Goal: Navigation & Orientation: Find specific page/section

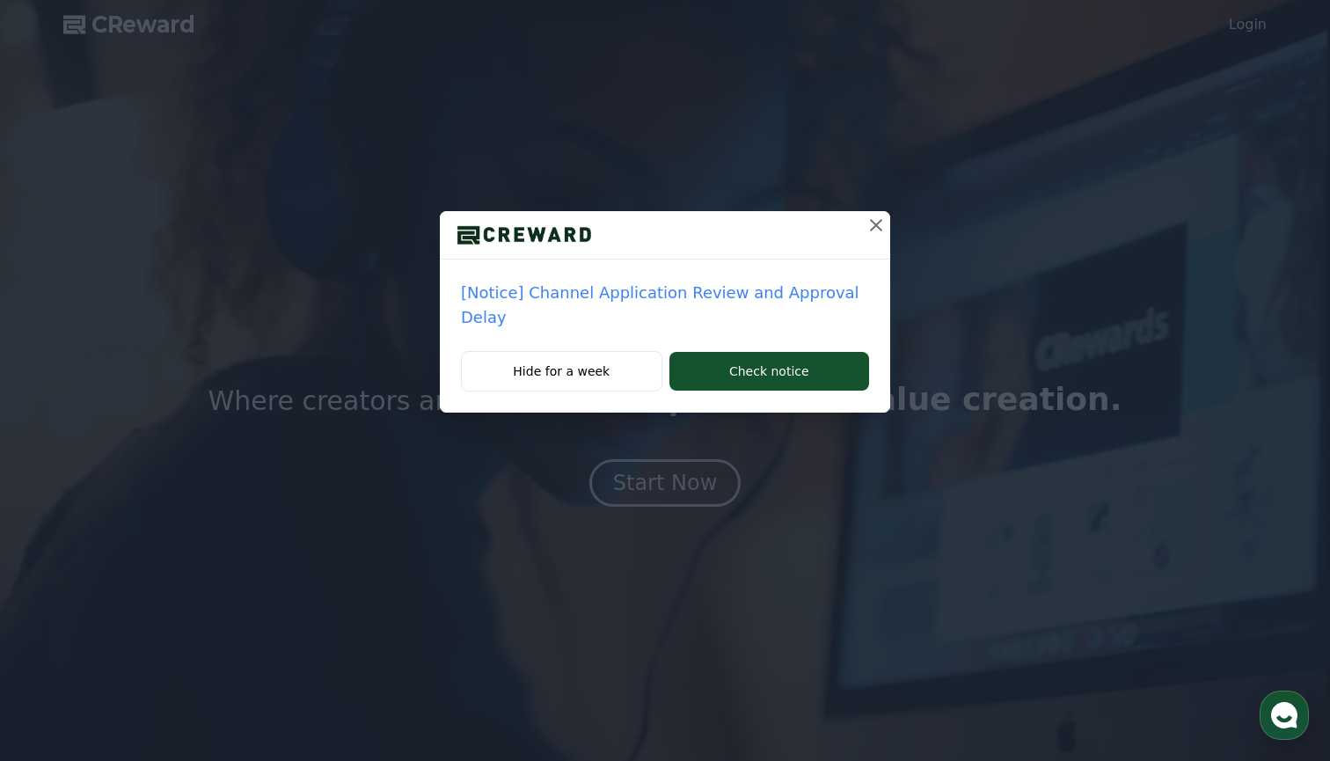
click at [732, 297] on p "[Notice] Channel Application Review and Approval Delay" at bounding box center [665, 305] width 408 height 49
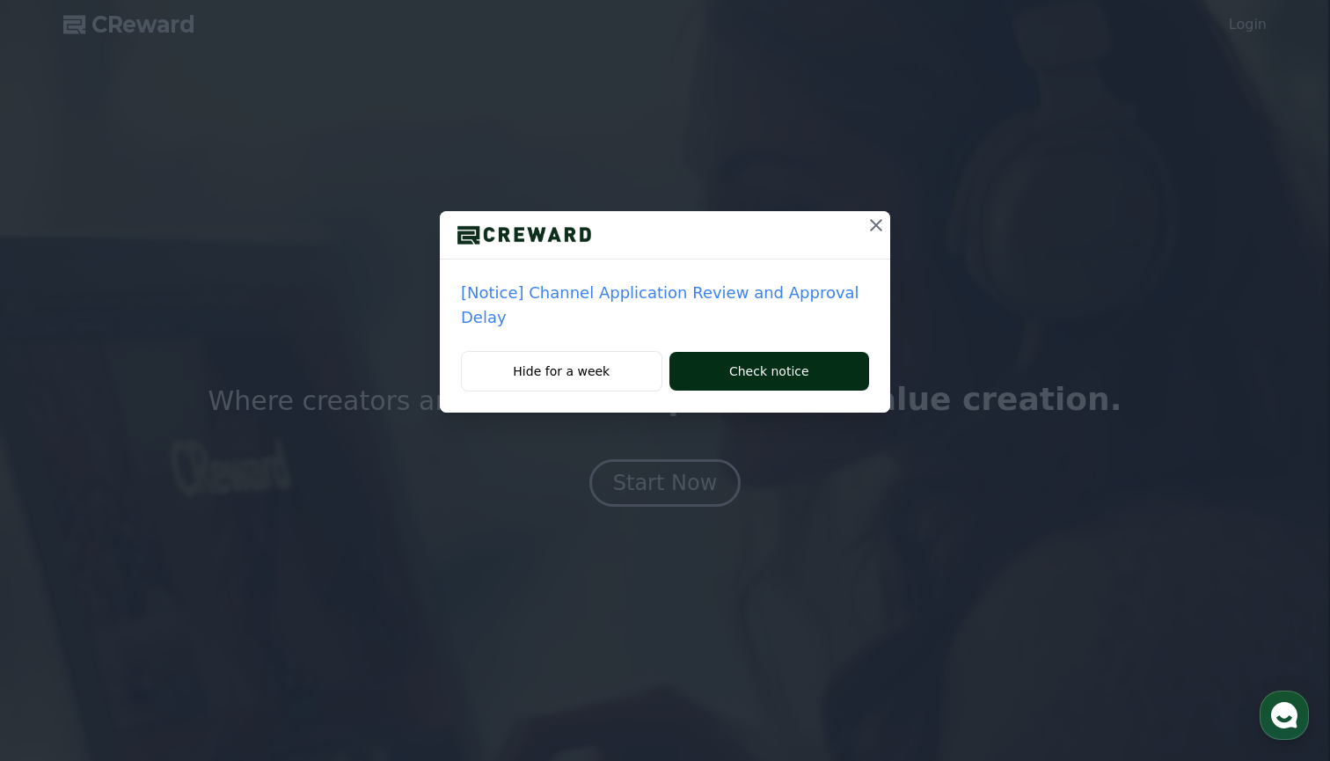
click at [743, 352] on button "Check notice" at bounding box center [770, 371] width 200 height 39
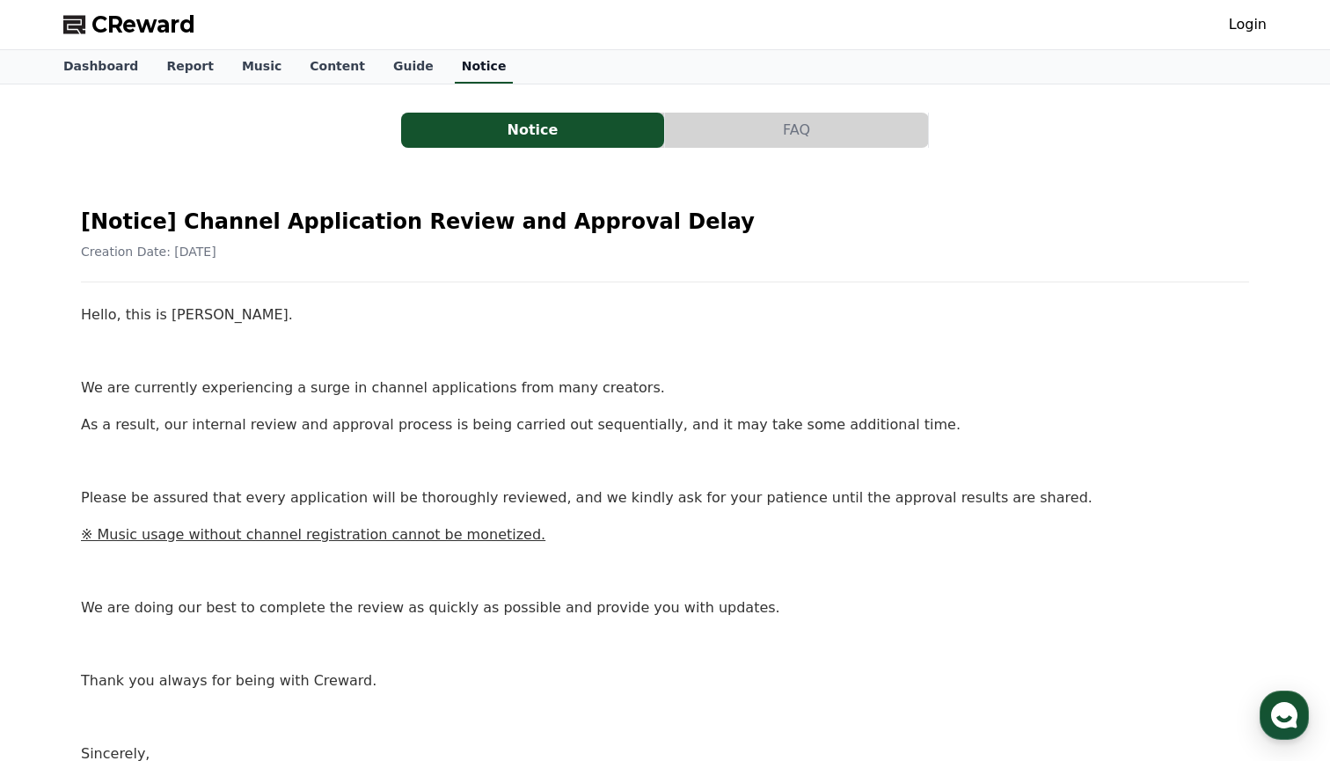
click at [455, 67] on link "Notice" at bounding box center [484, 66] width 59 height 33
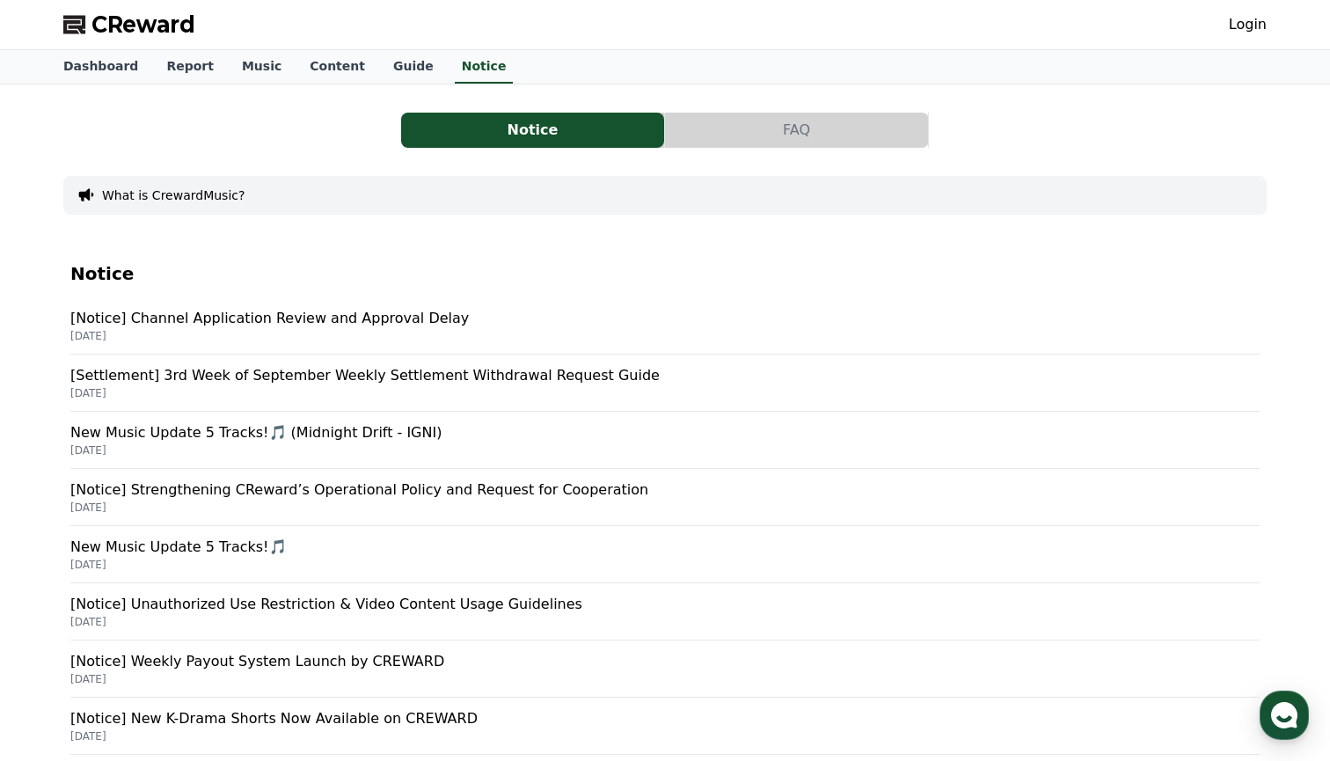
click at [298, 322] on p "[Notice] Channel Application Review and Approval Delay" at bounding box center [665, 318] width 1190 height 21
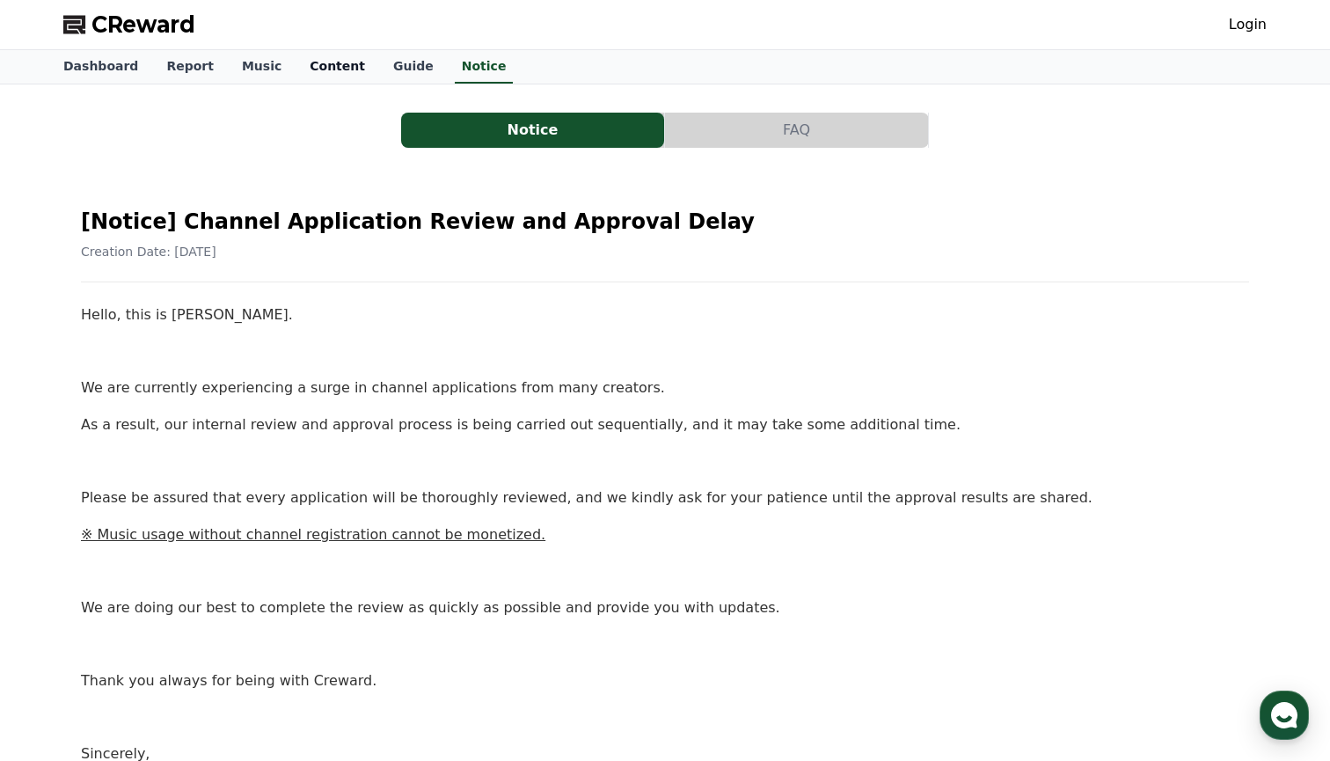
click at [322, 56] on link "Content" at bounding box center [338, 66] width 84 height 33
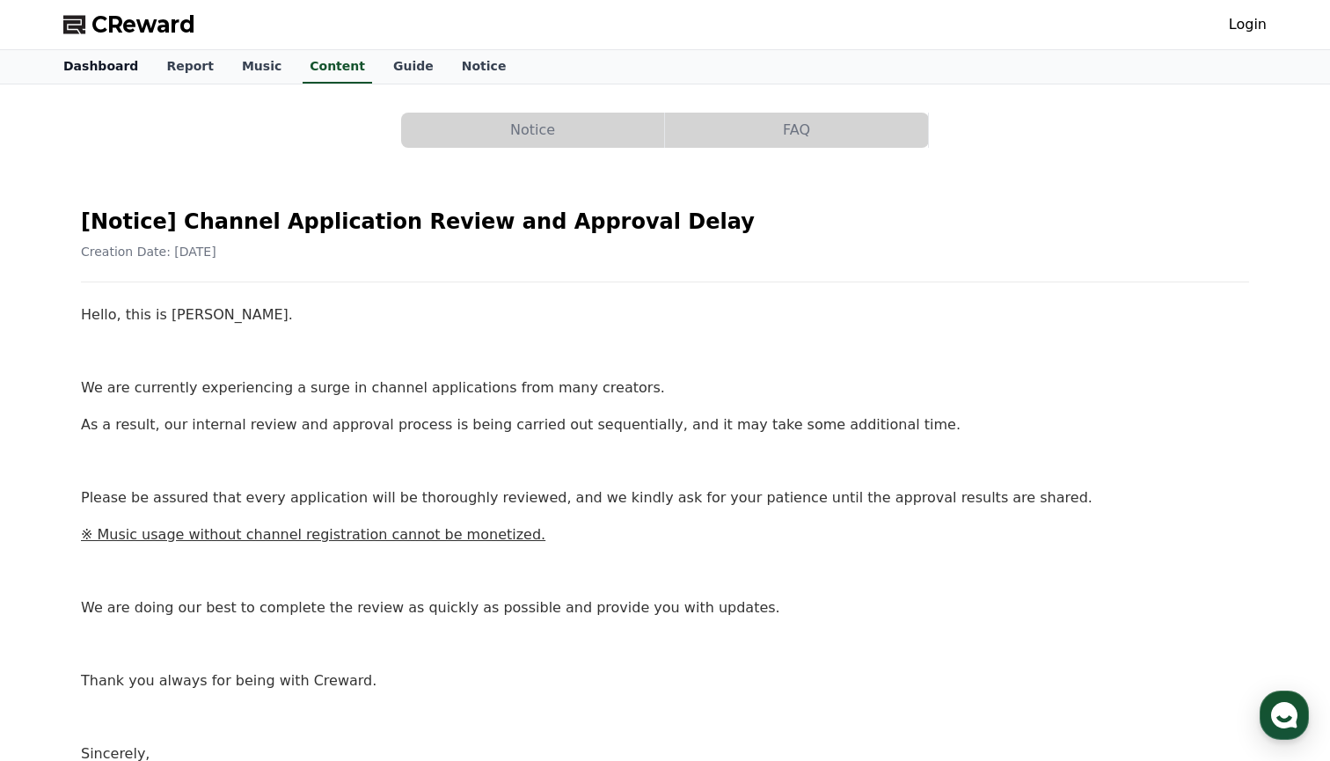
click at [72, 57] on link "Dashboard" at bounding box center [100, 66] width 103 height 33
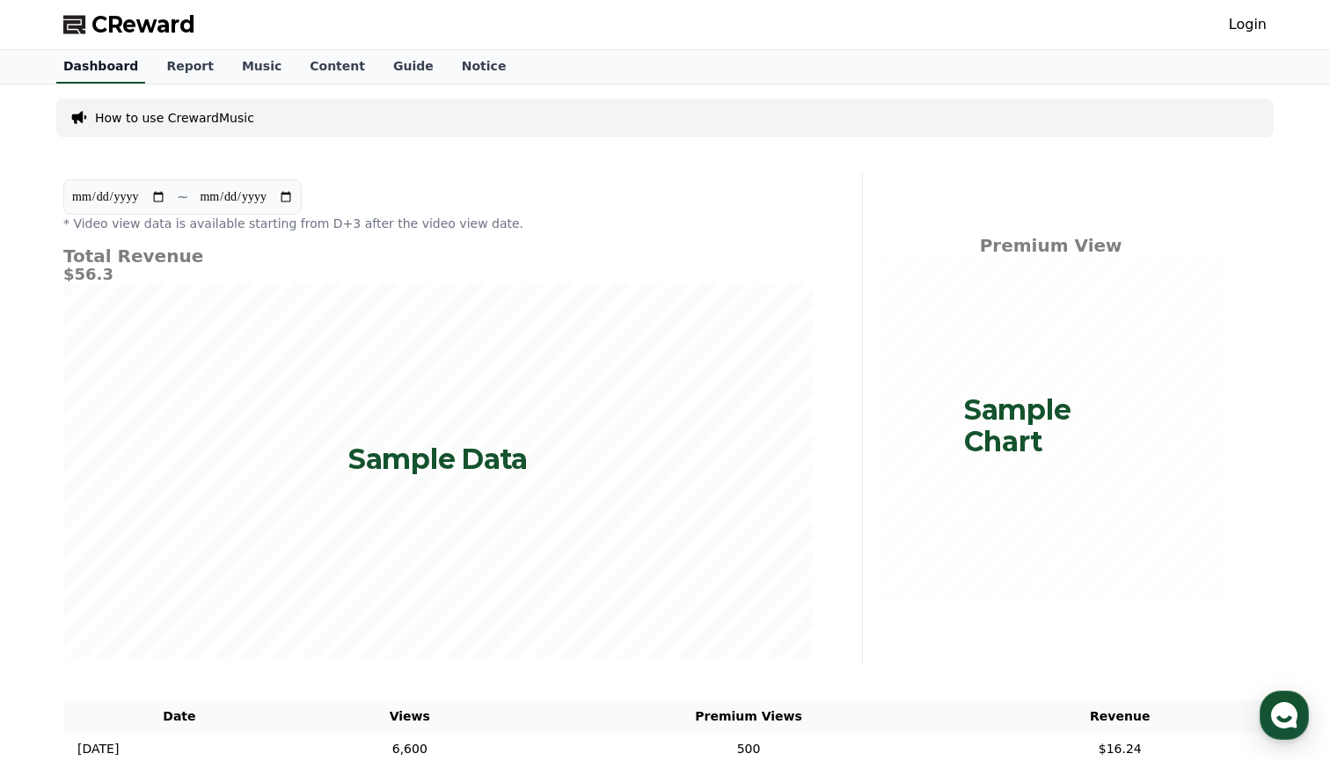
click at [72, 58] on link "Dashboard" at bounding box center [100, 66] width 89 height 33
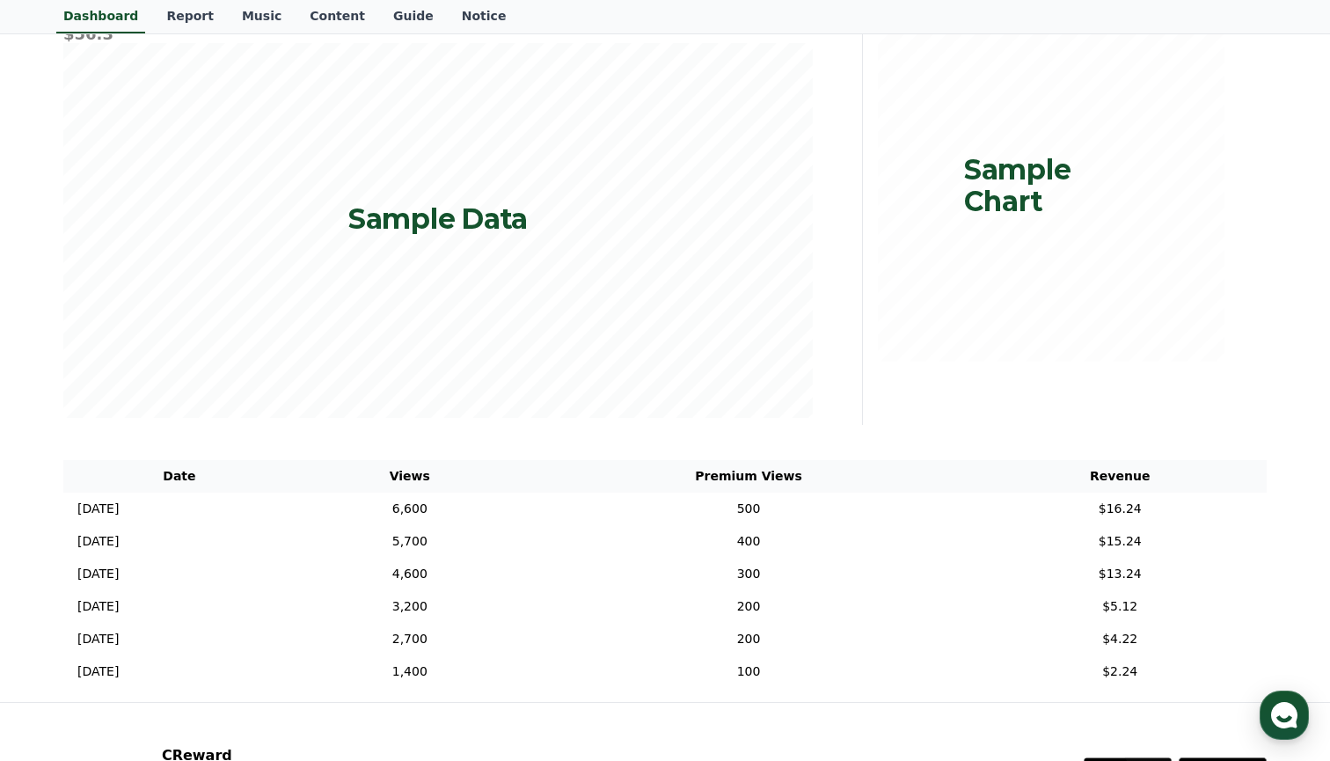
scroll to position [342, 0]
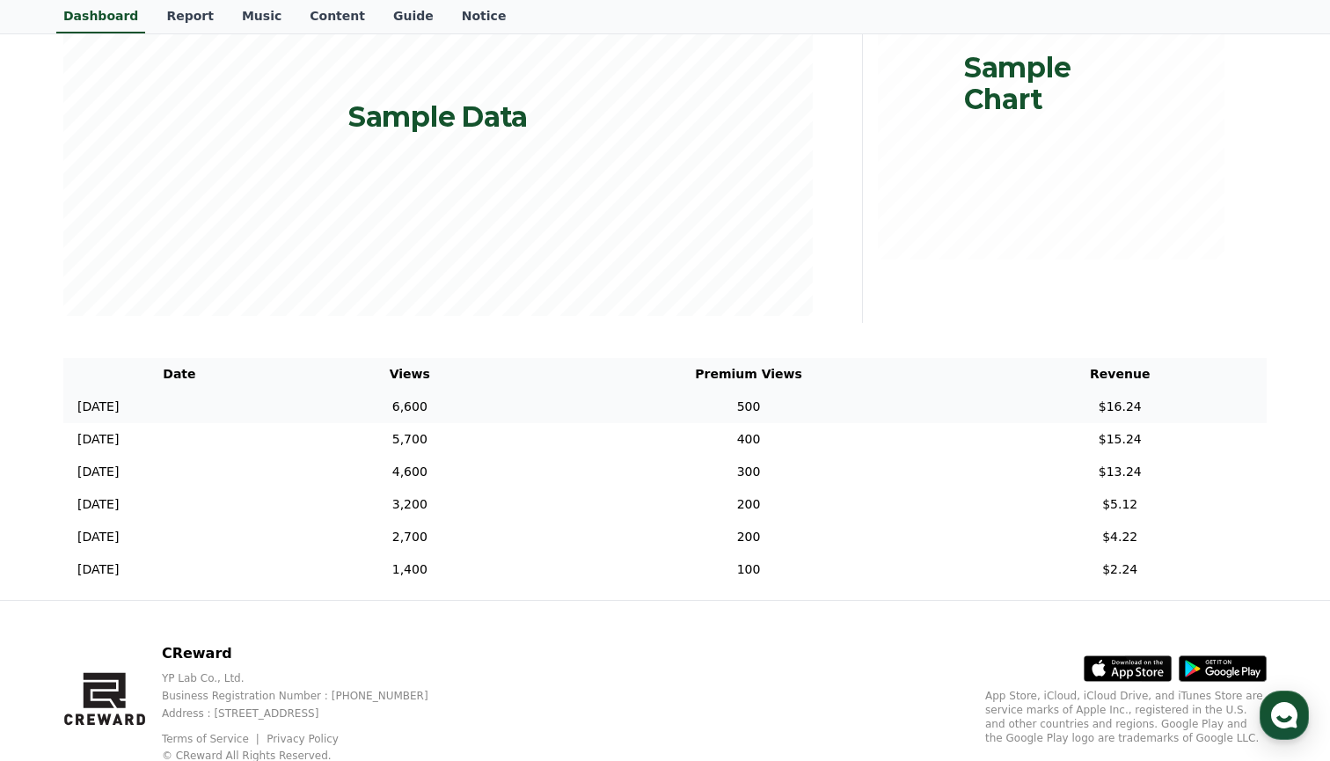
click at [814, 406] on td "500" at bounding box center [749, 407] width 450 height 33
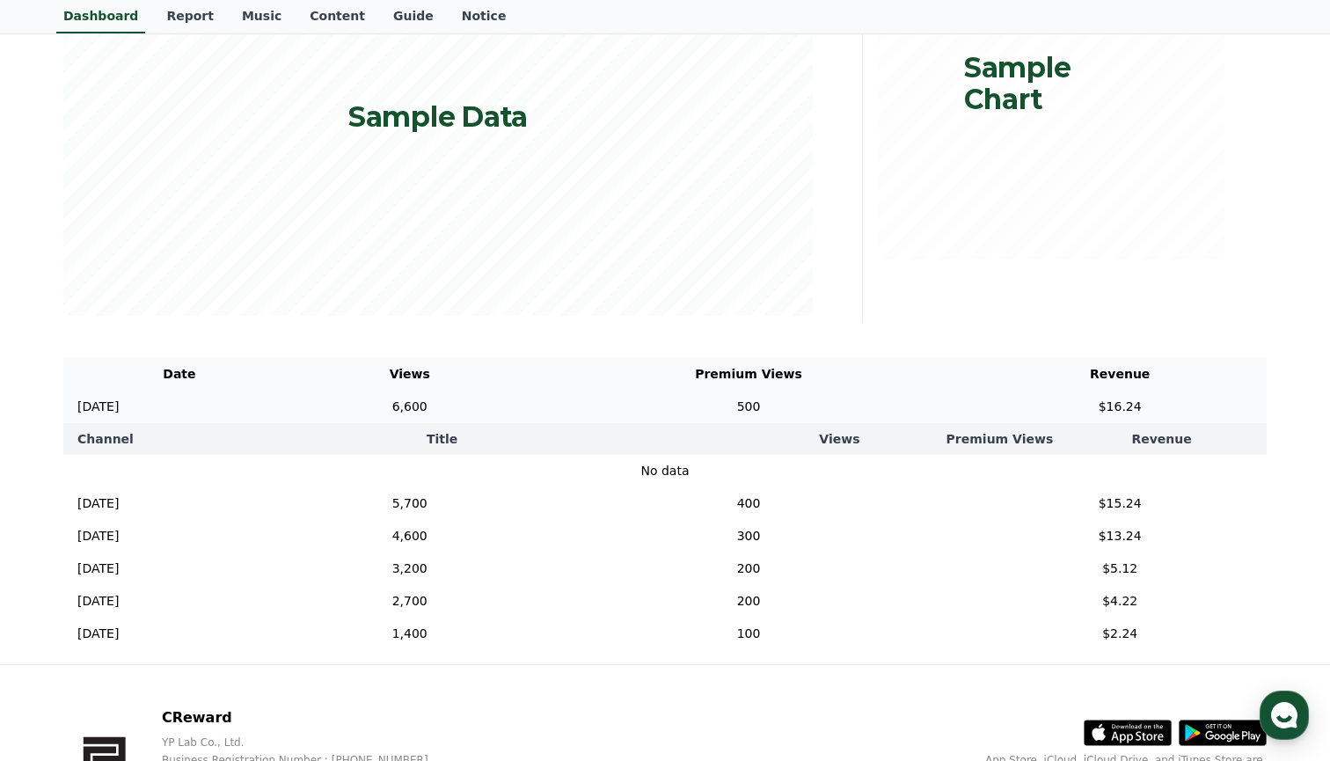
click at [813, 406] on td "500" at bounding box center [749, 407] width 450 height 33
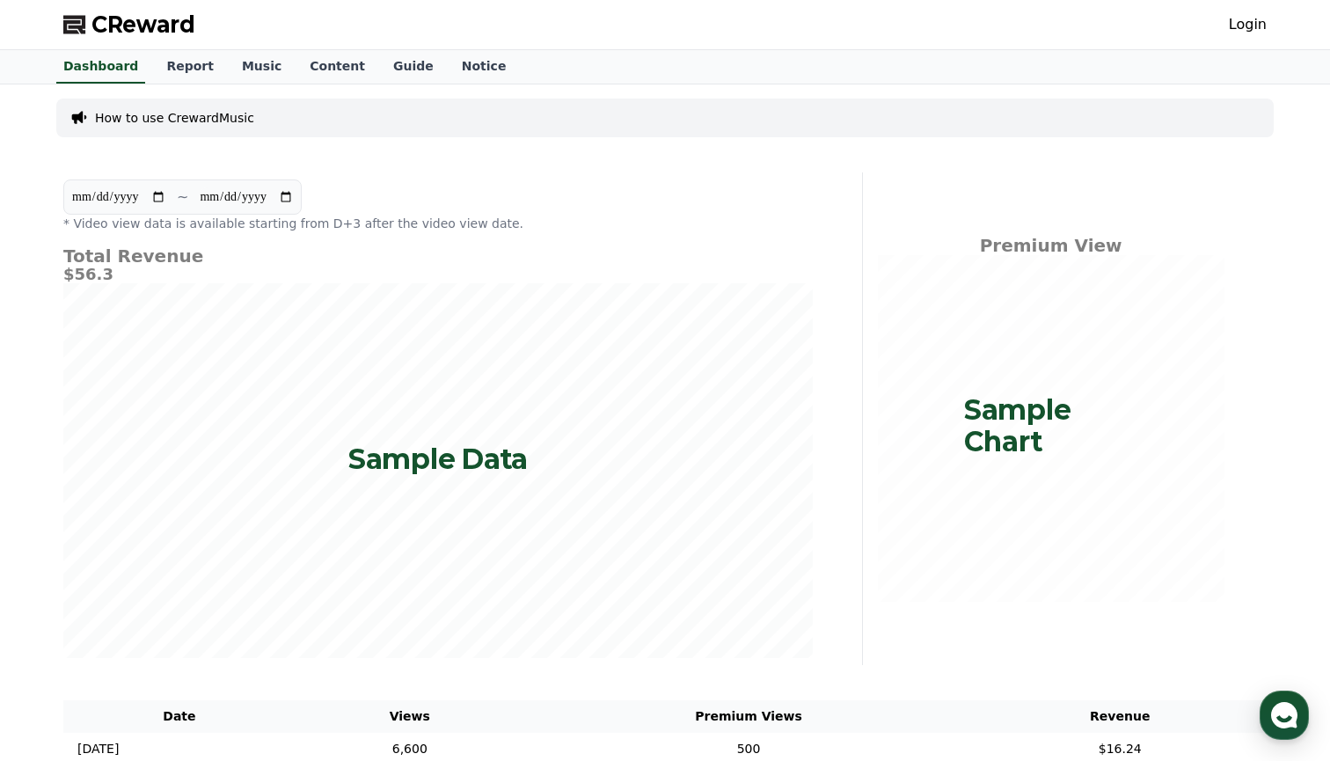
scroll to position [0, 0]
click at [194, 75] on link "Report" at bounding box center [190, 66] width 76 height 33
click at [297, 70] on link "Content" at bounding box center [338, 66] width 84 height 33
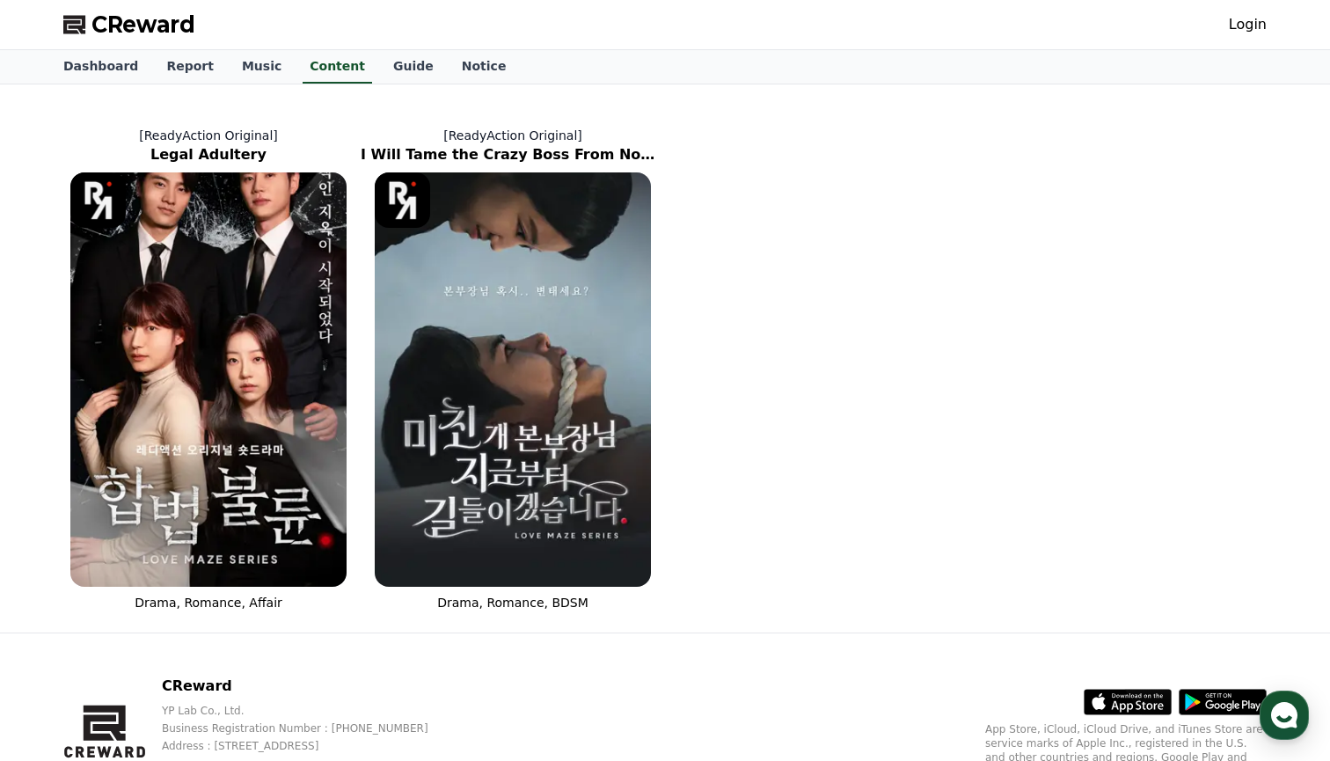
click at [1235, 26] on link "Login" at bounding box center [1248, 24] width 38 height 21
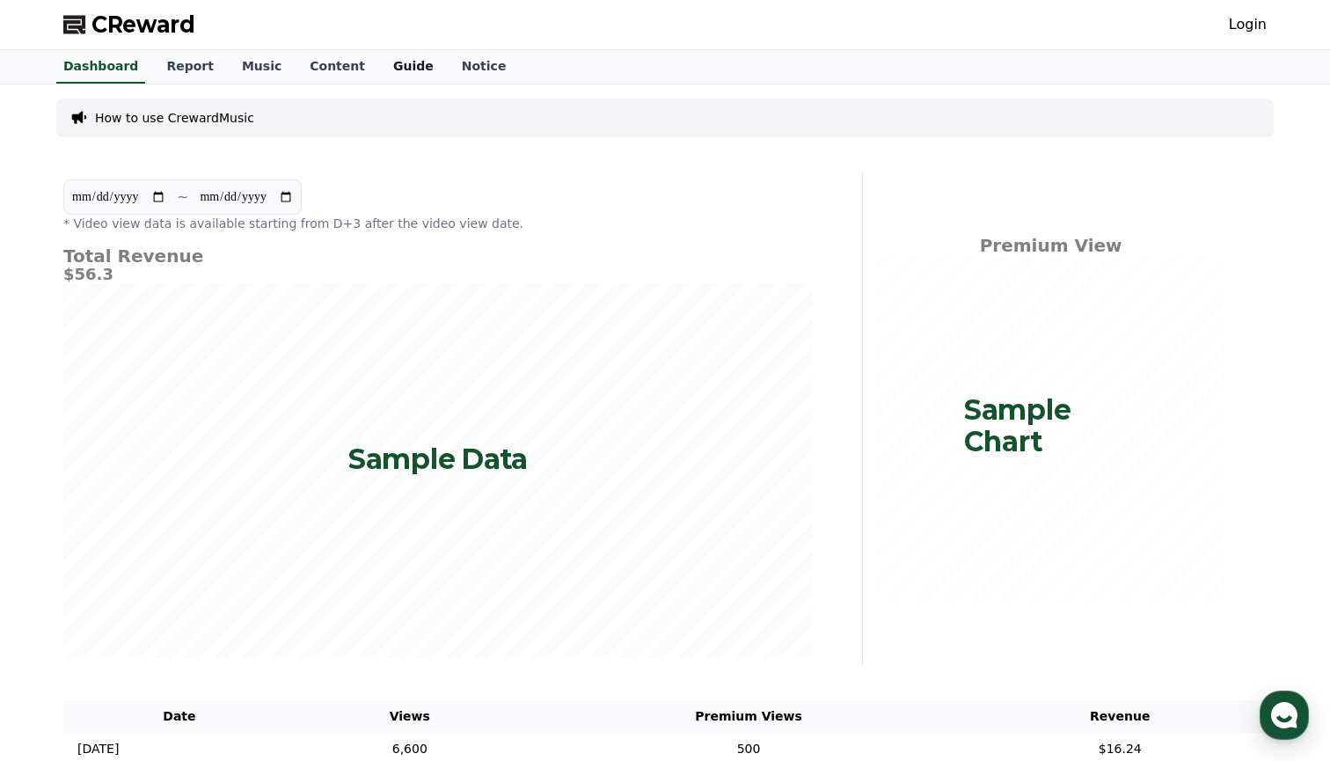
click at [379, 58] on link "Guide" at bounding box center [413, 66] width 69 height 33
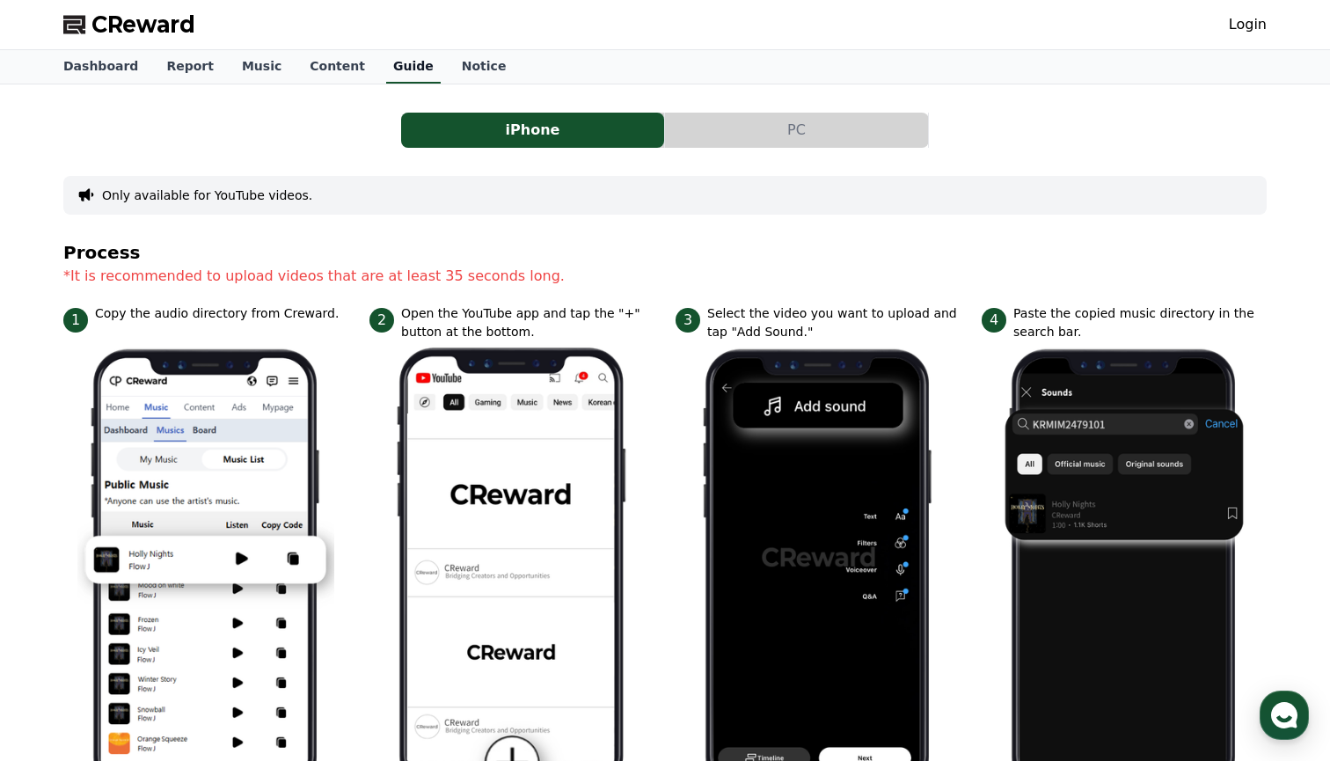
click at [386, 69] on link "Guide" at bounding box center [413, 66] width 55 height 33
click at [448, 69] on link "Notice" at bounding box center [484, 66] width 73 height 33
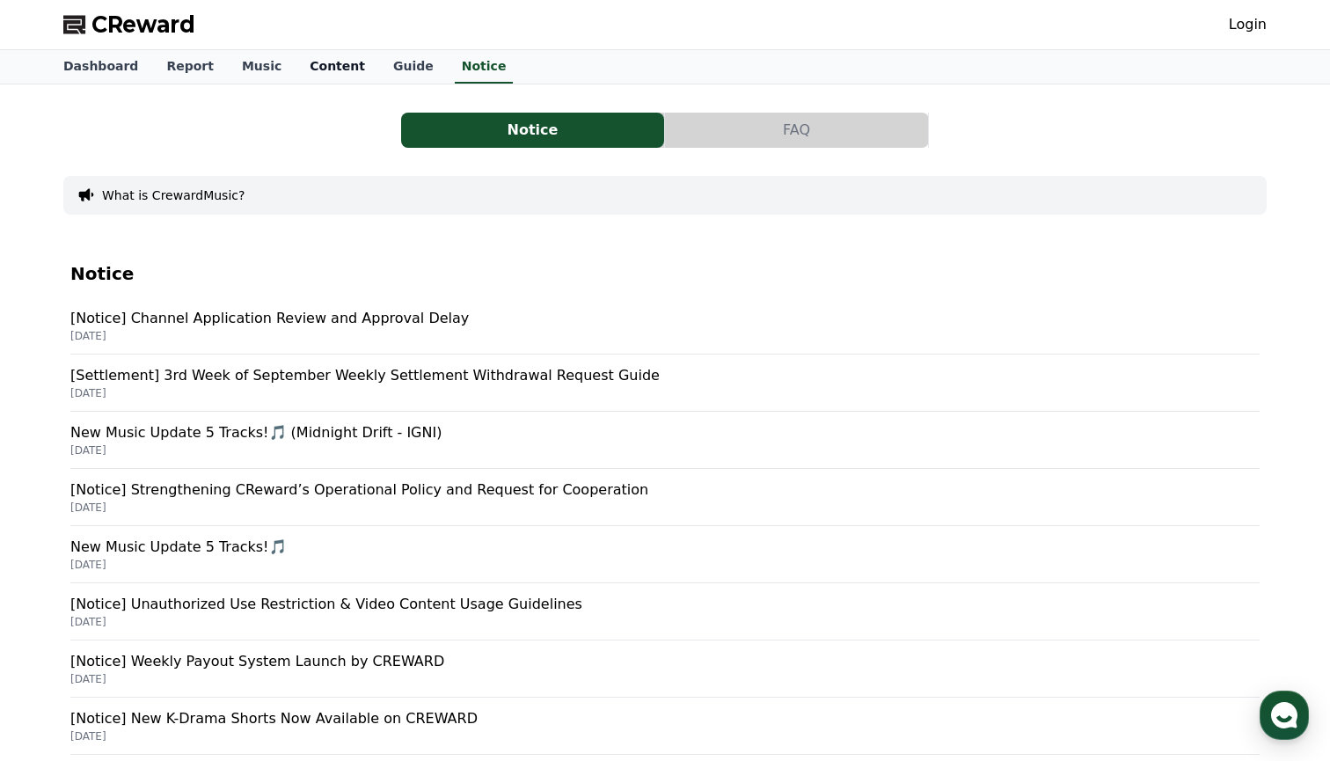
click at [318, 61] on link "Content" at bounding box center [338, 66] width 84 height 33
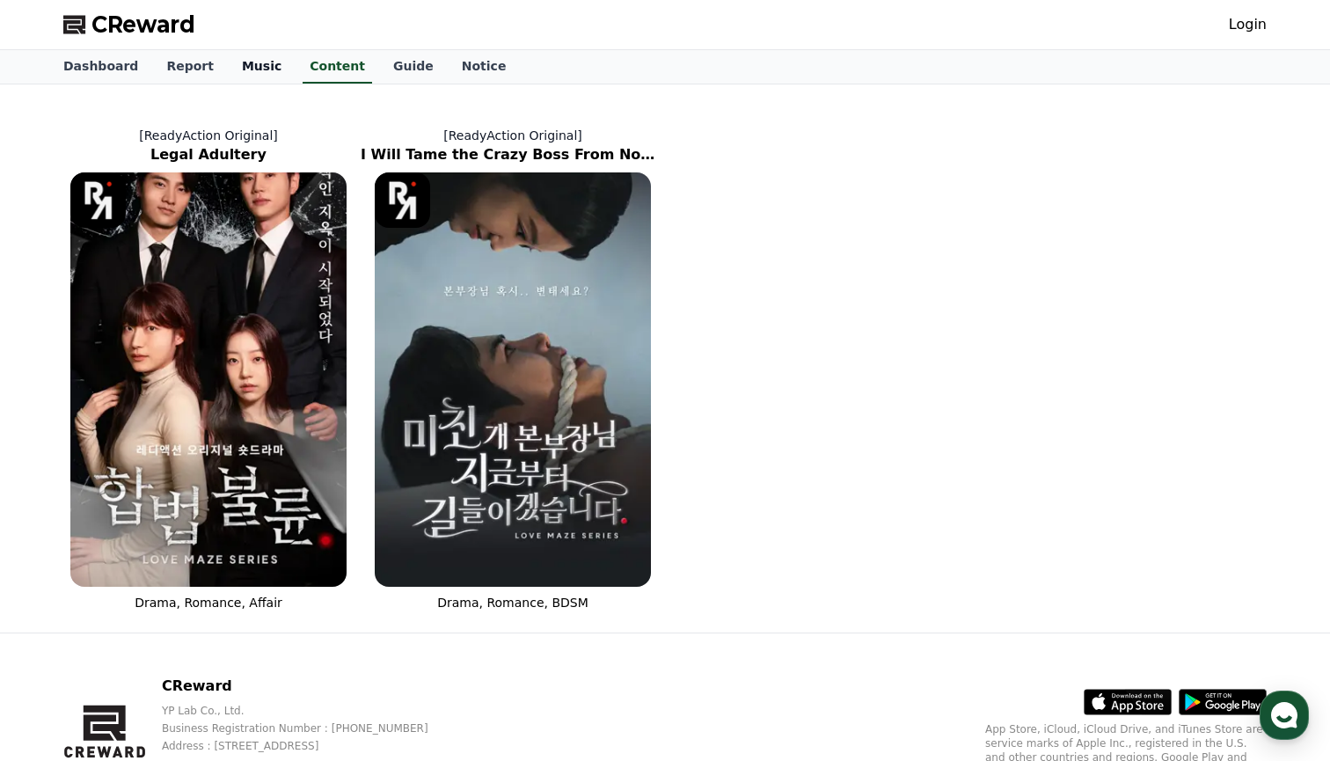
click at [228, 63] on link "Music" at bounding box center [262, 66] width 68 height 33
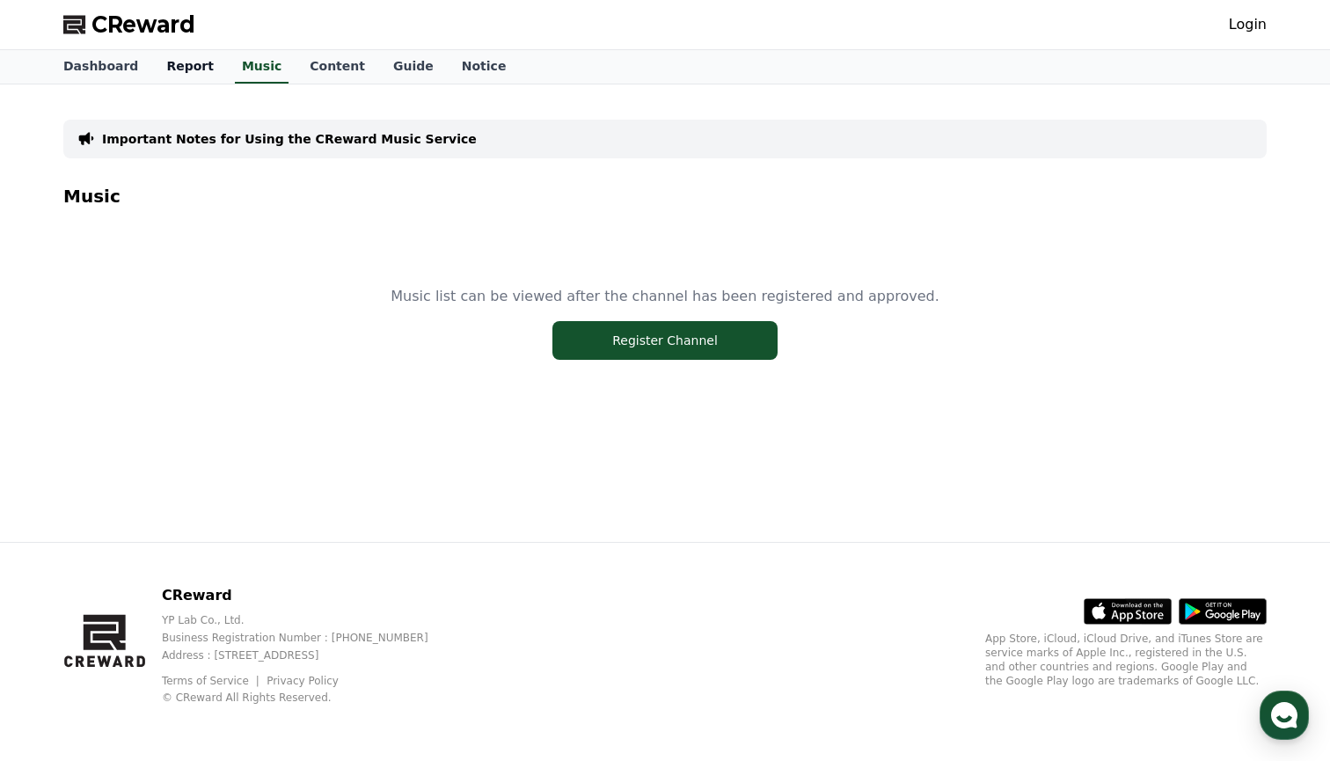
click at [188, 68] on link "Report" at bounding box center [190, 66] width 76 height 33
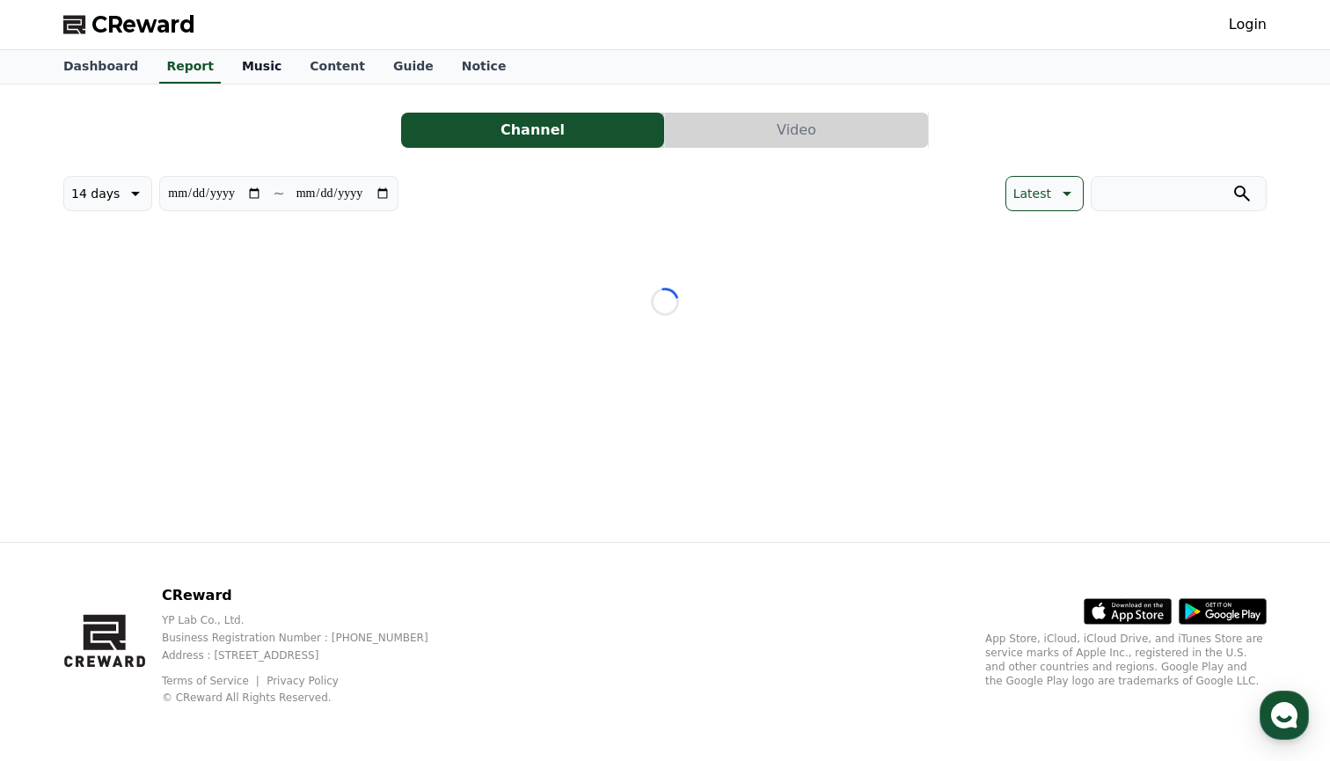
click at [228, 67] on link "Music" at bounding box center [262, 66] width 68 height 33
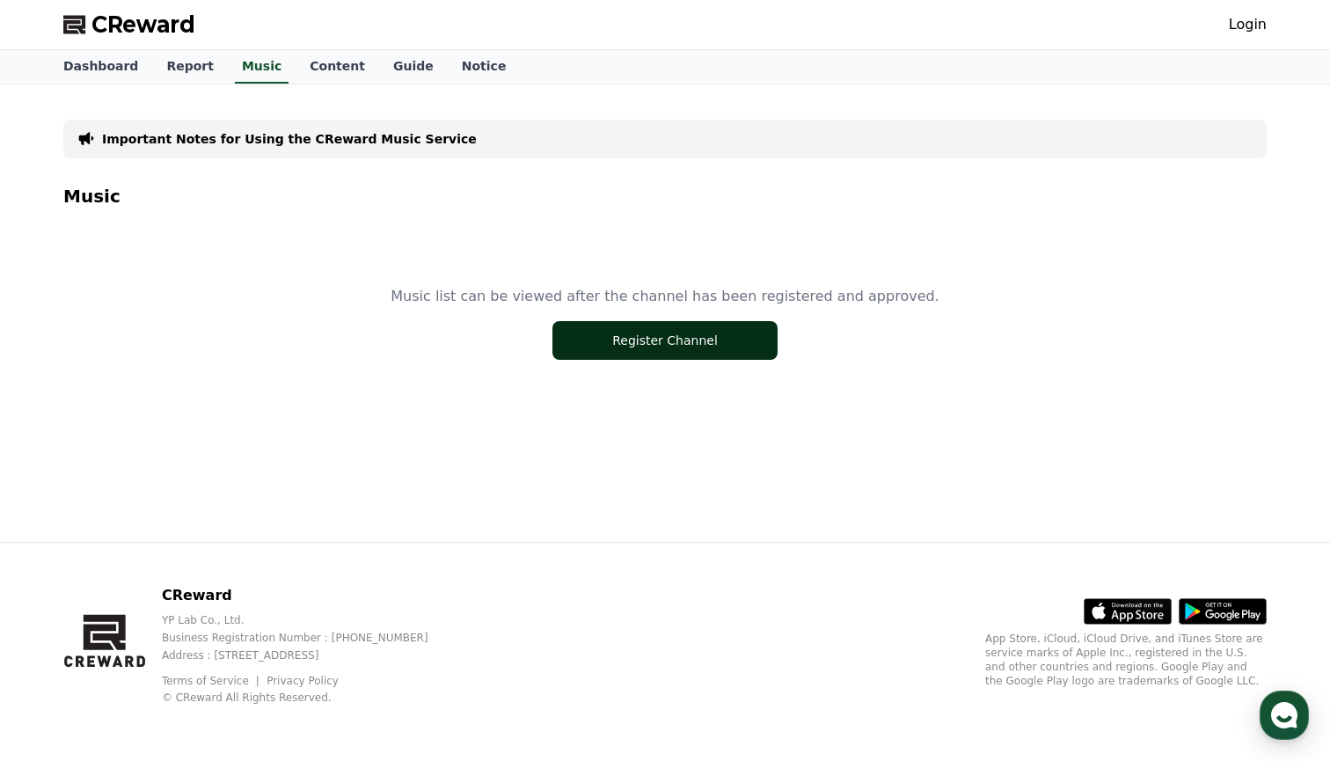
click at [642, 339] on button "Register Channel" at bounding box center [665, 340] width 225 height 39
